Goal: Task Accomplishment & Management: Complete application form

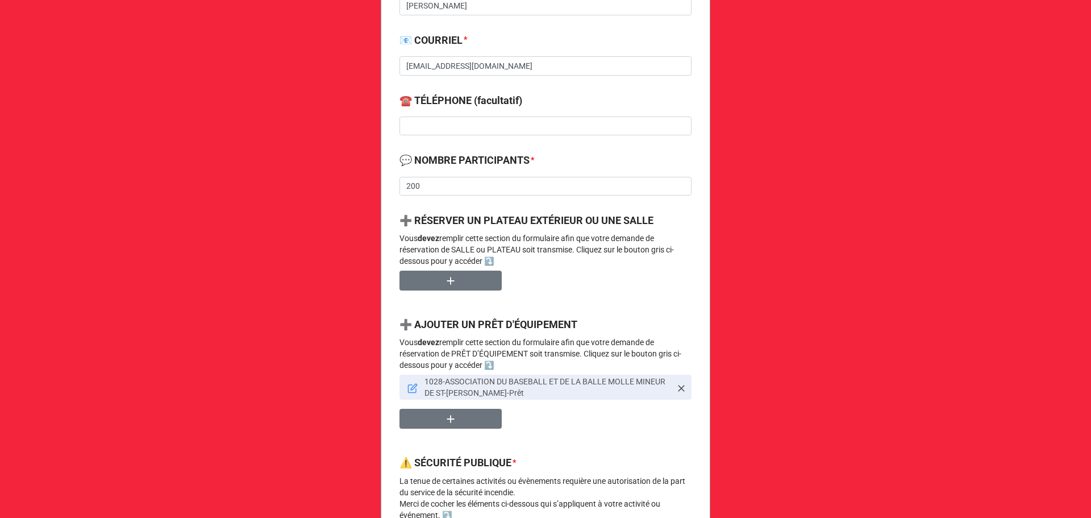
scroll to position [454, 0]
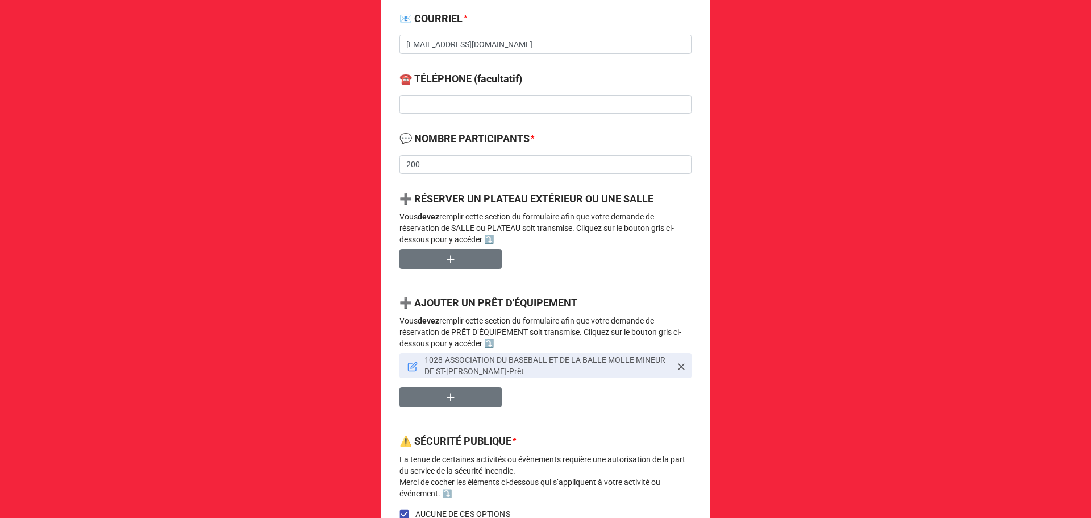
click at [408, 368] on icon at bounding box center [412, 367] width 8 height 8
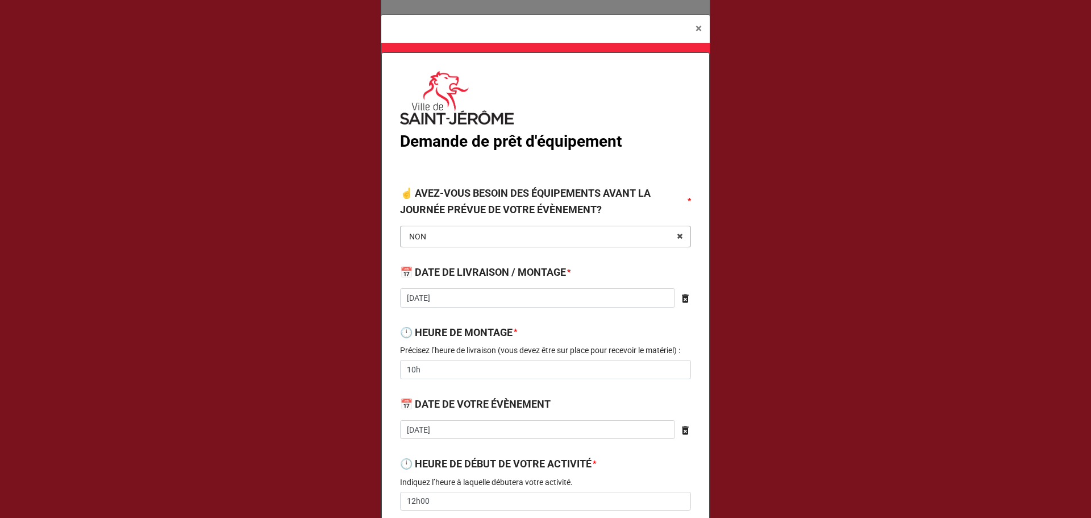
type textarea "x"
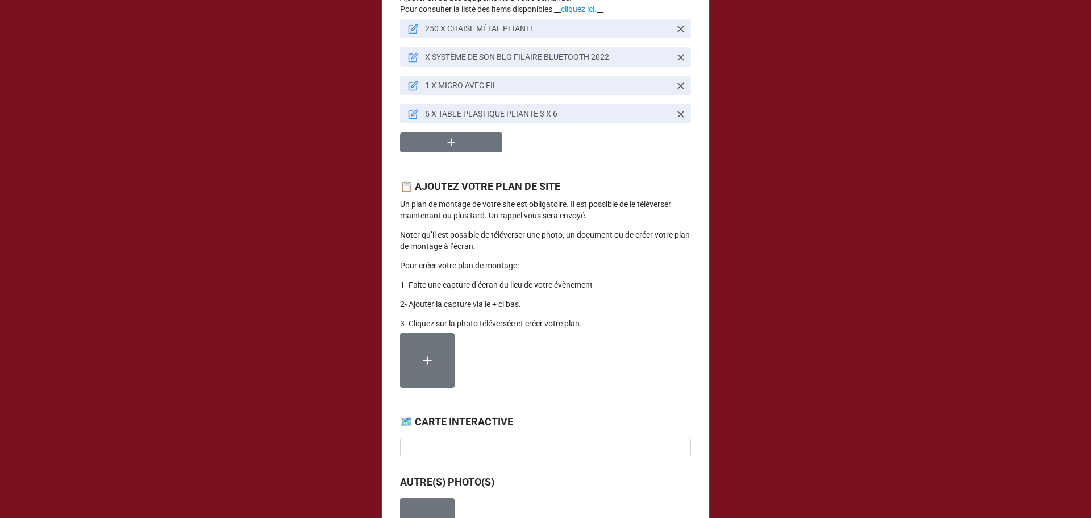
scroll to position [909, 0]
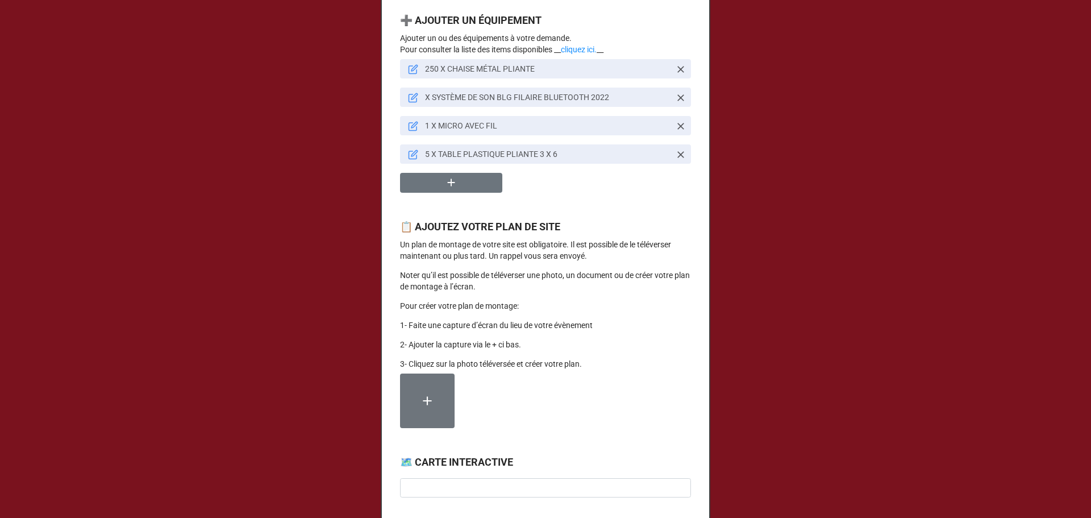
click at [300, 30] on div "× Close Demande de prêt d'équipement ☝️ AVEZ-VOUS BESOIN DES ÉQUIPEMENTS AVANT …" at bounding box center [545, 259] width 1091 height 518
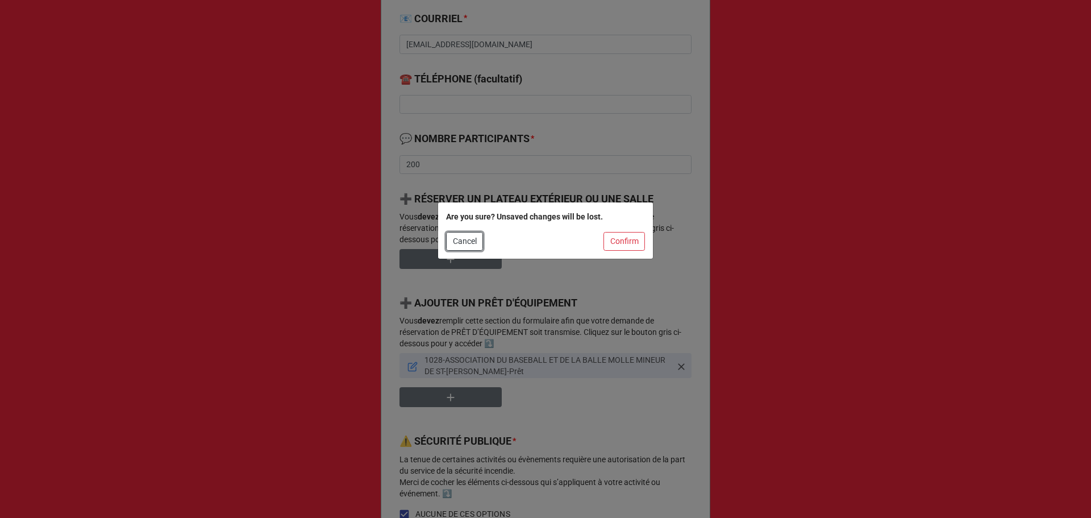
drag, startPoint x: 460, startPoint y: 239, endPoint x: 480, endPoint y: 211, distance: 33.7
click at [460, 239] on button "Cancel" at bounding box center [464, 241] width 37 height 19
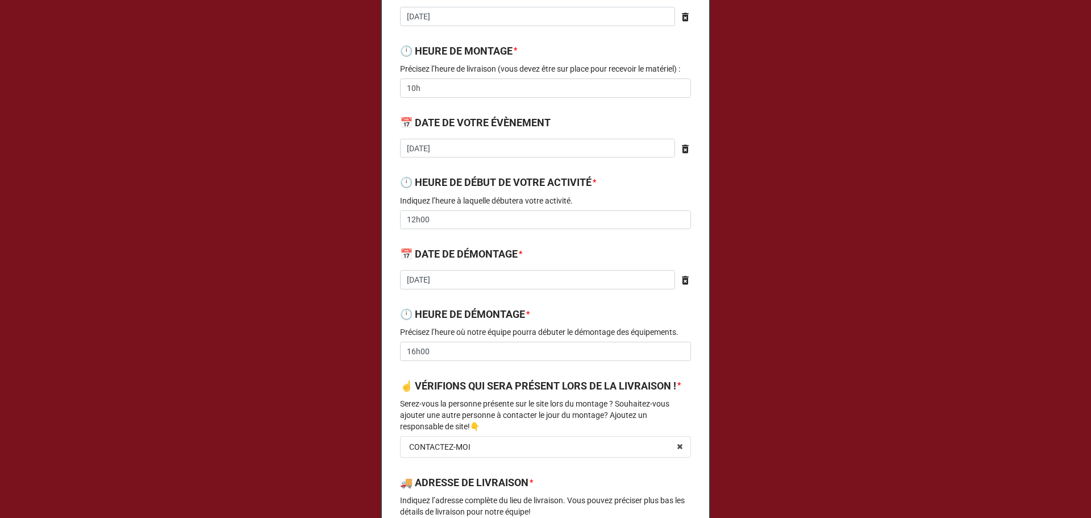
scroll to position [303, 0]
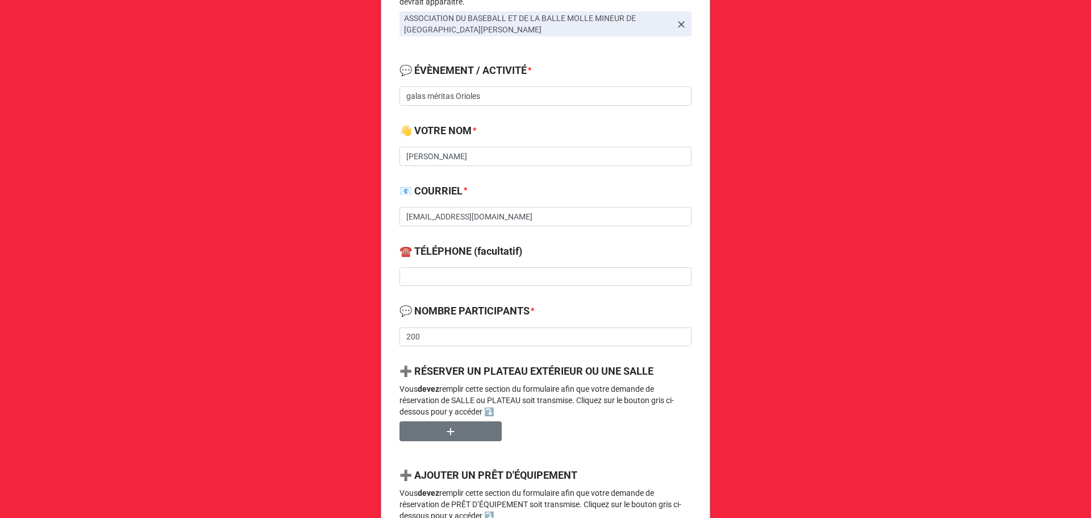
scroll to position [303, 0]
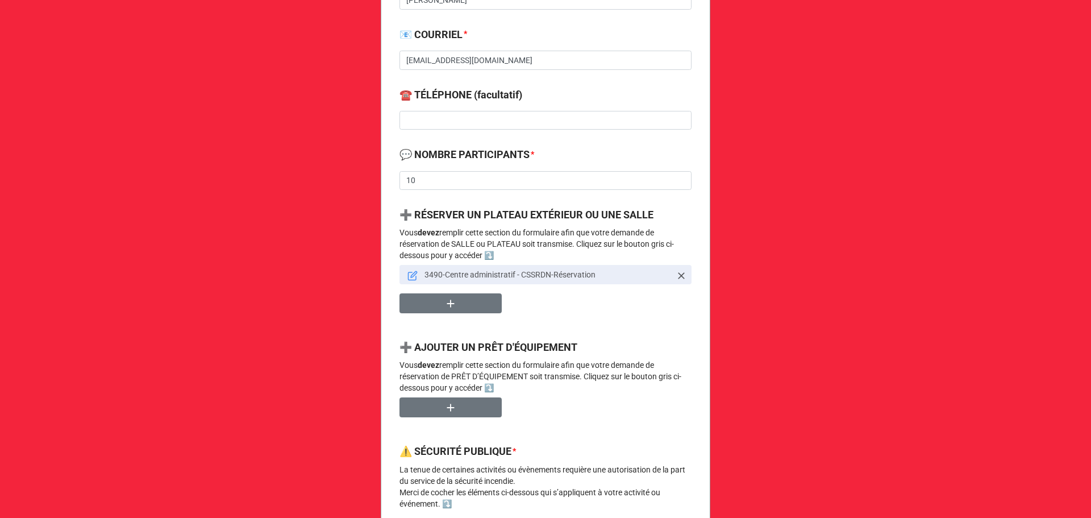
scroll to position [454, 0]
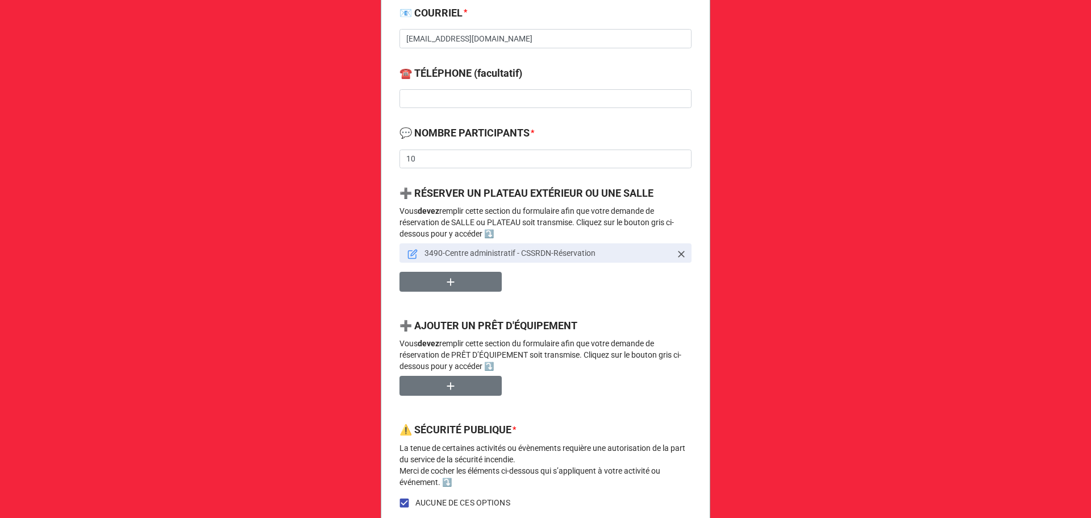
click at [416, 250] on link "3490-Centre administratif - CSSRDN-Réservation" at bounding box center [545, 252] width 292 height 19
click at [404, 252] on link "3490-Centre administratif - CSSRDN-Réservation" at bounding box center [545, 252] width 292 height 19
click at [408, 251] on icon at bounding box center [412, 255] width 8 height 8
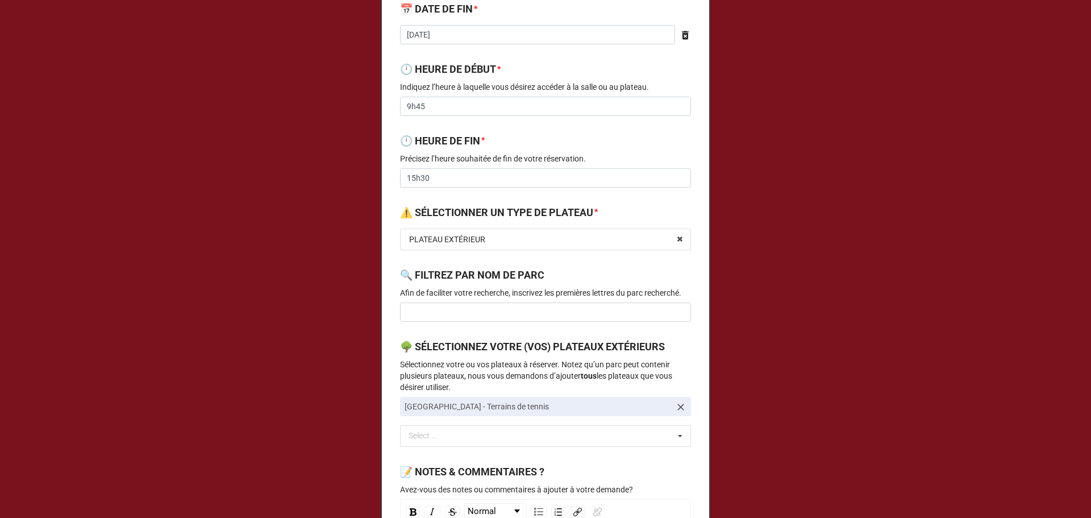
scroll to position [303, 0]
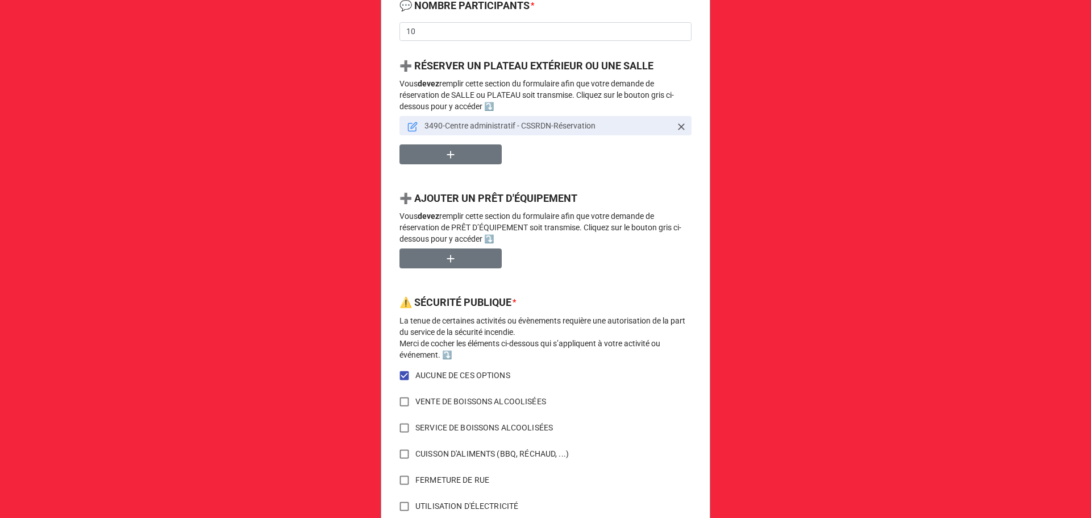
scroll to position [606, 0]
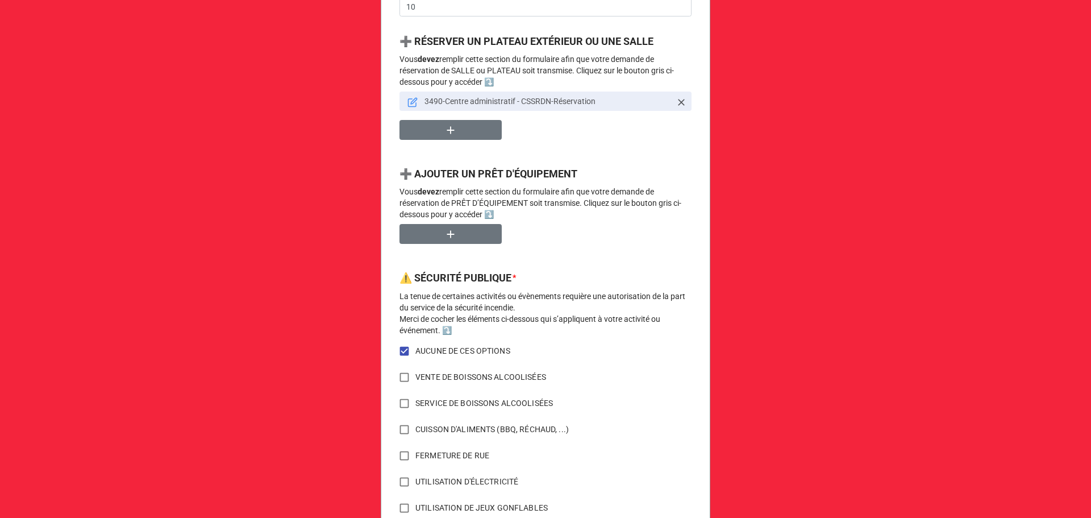
click at [403, 100] on link "3490-Centre administratif - CSSRDN-Réservation" at bounding box center [545, 100] width 292 height 19
click at [409, 99] on icon at bounding box center [412, 102] width 10 height 10
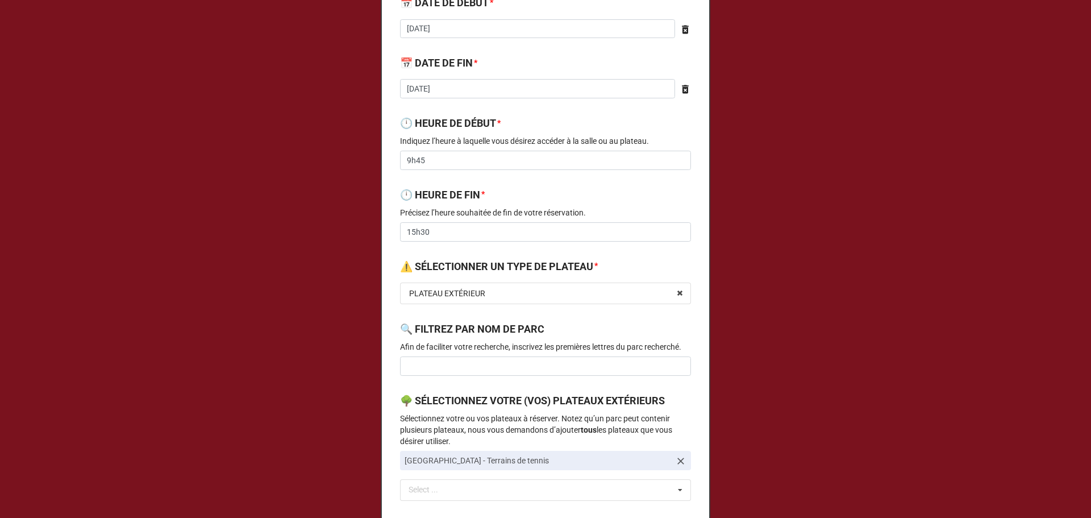
scroll to position [152, 0]
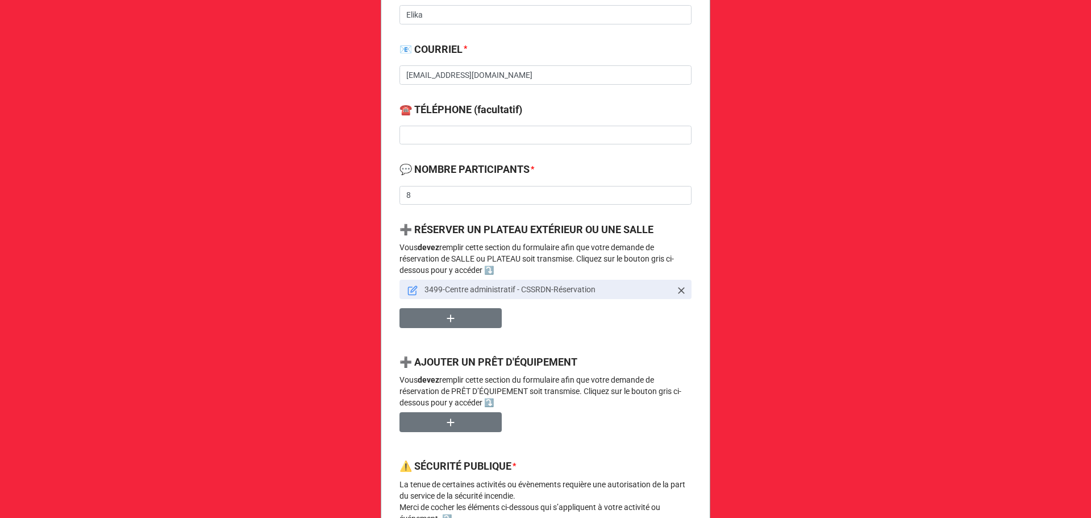
scroll to position [454, 0]
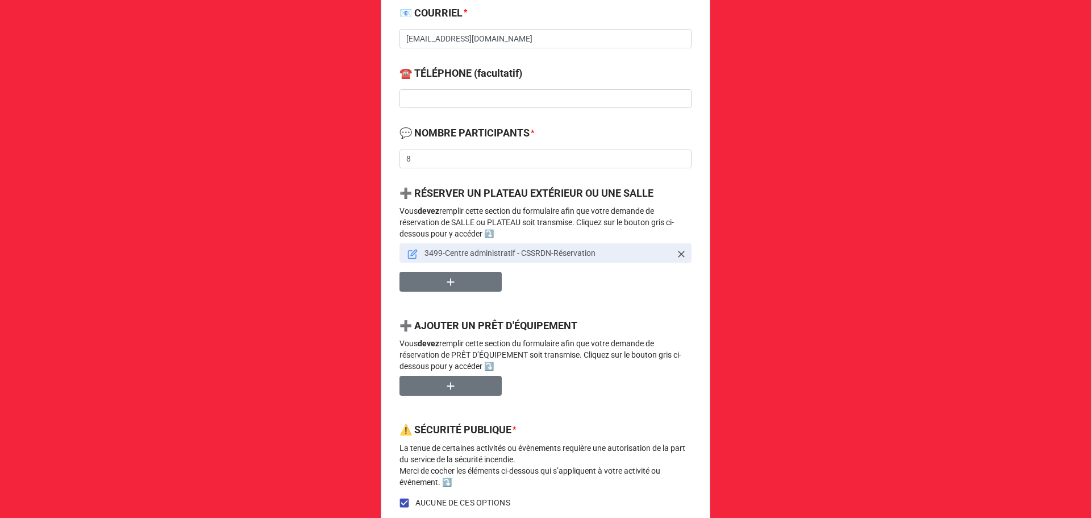
click at [407, 255] on icon at bounding box center [412, 254] width 10 height 10
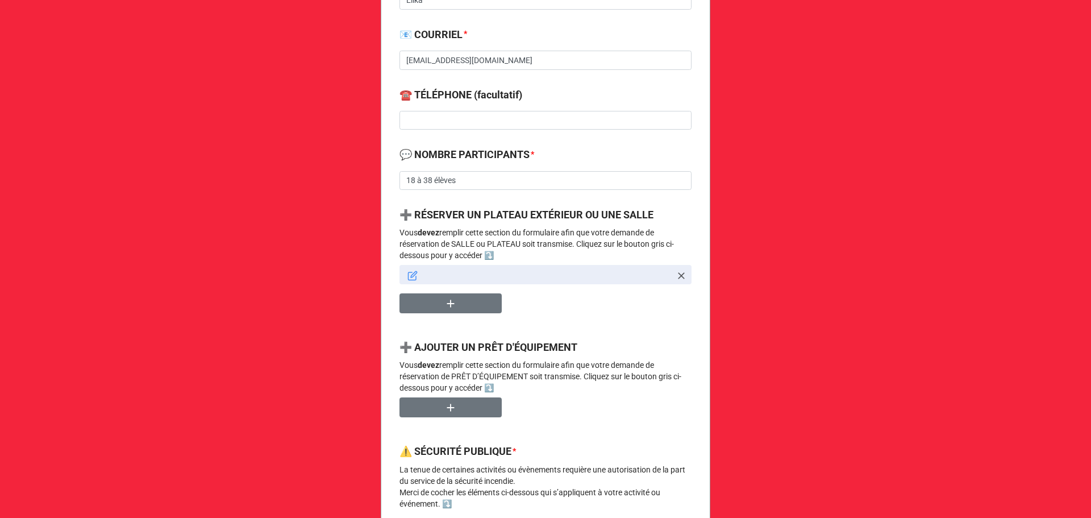
scroll to position [454, 0]
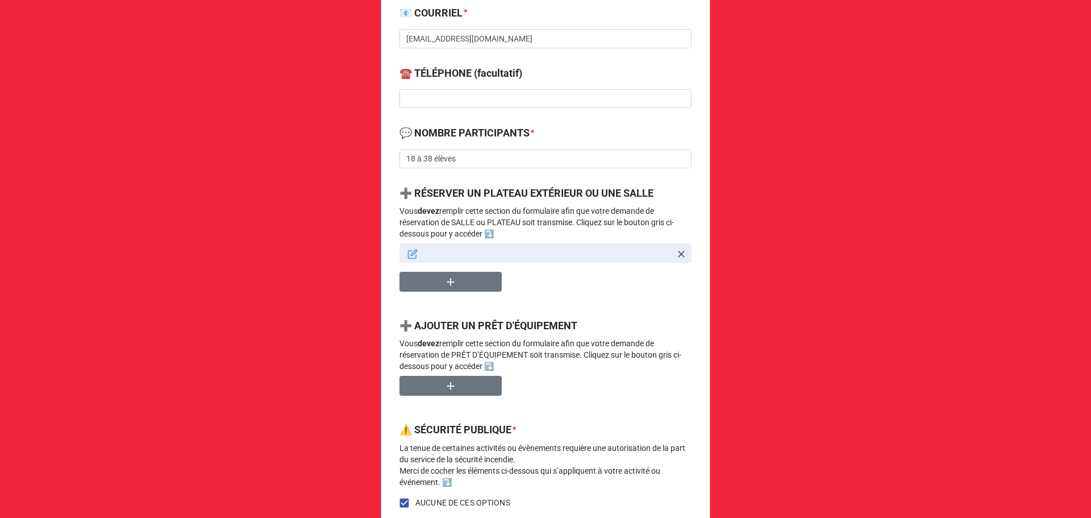
click at [411, 250] on icon at bounding box center [412, 254] width 10 height 10
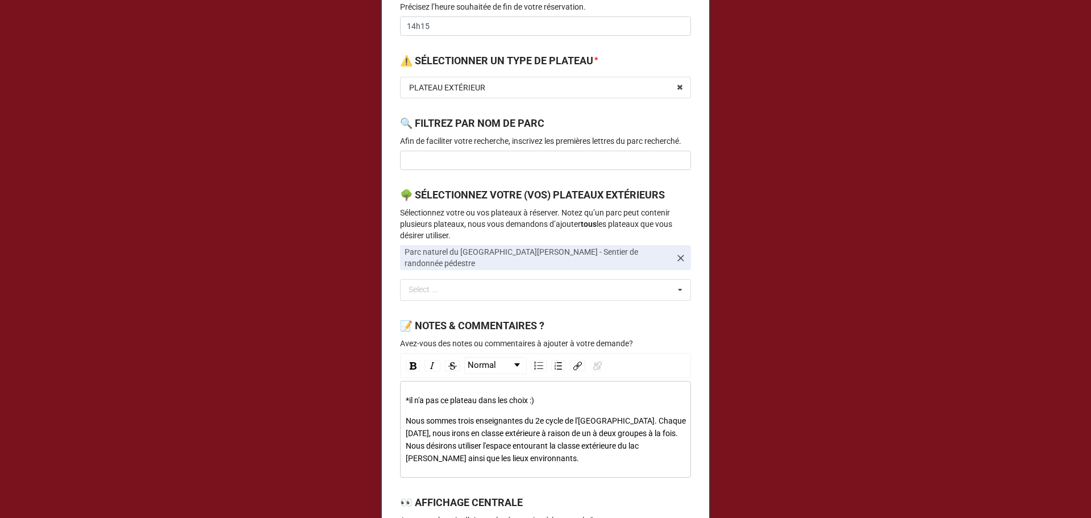
scroll to position [599, 0]
